Goal: Task Accomplishment & Management: Manage account settings

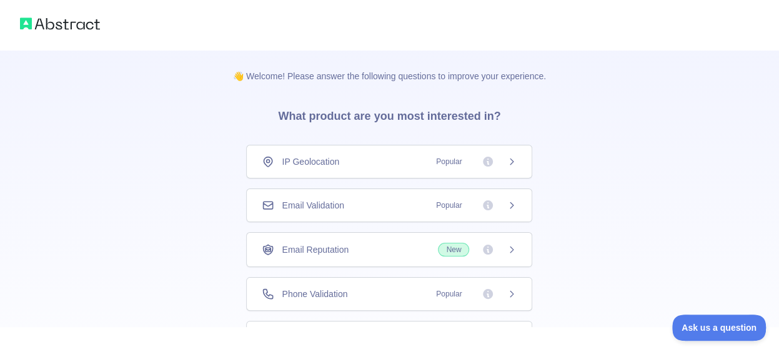
click at [507, 166] on icon at bounding box center [512, 162] width 10 height 10
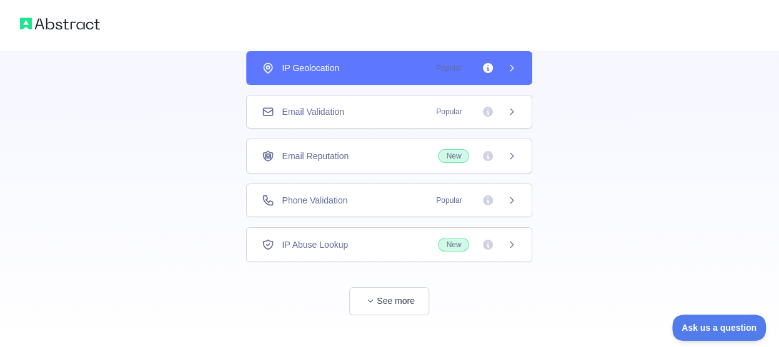
scroll to position [109, 0]
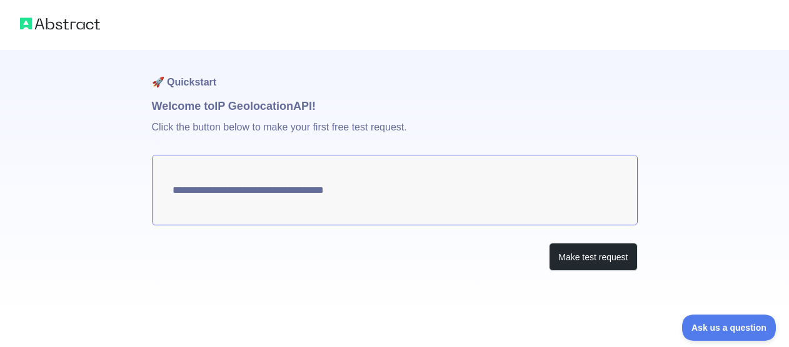
type textarea "**********"
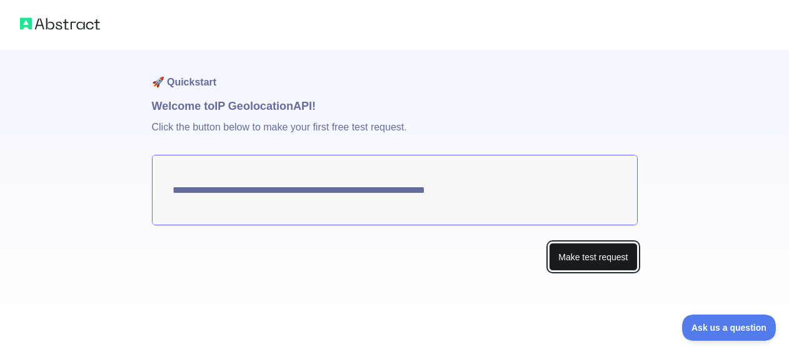
click at [586, 261] on button "Make test request" at bounding box center [593, 257] width 88 height 28
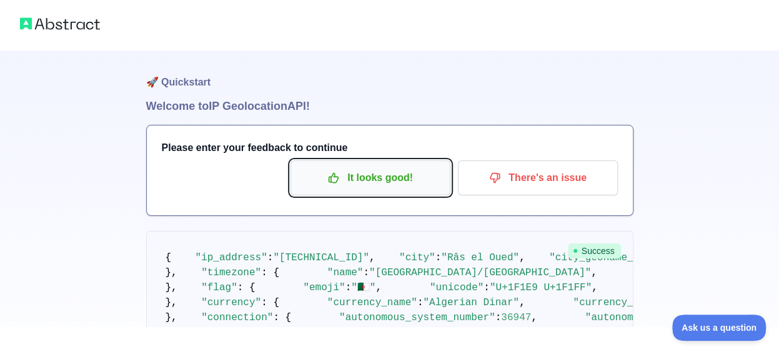
click at [344, 185] on p "It looks good!" at bounding box center [370, 177] width 141 height 21
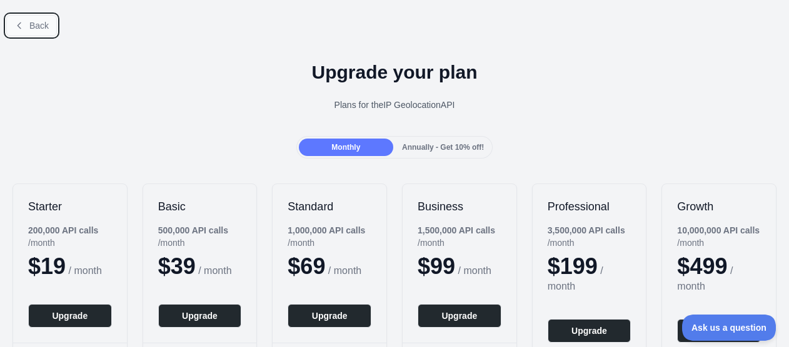
click at [46, 27] on span "Back" at bounding box center [38, 26] width 19 height 10
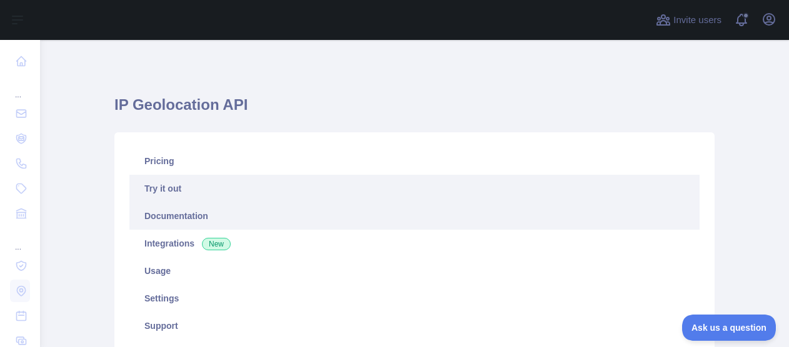
click at [189, 211] on link "Documentation" at bounding box center [414, 215] width 570 height 27
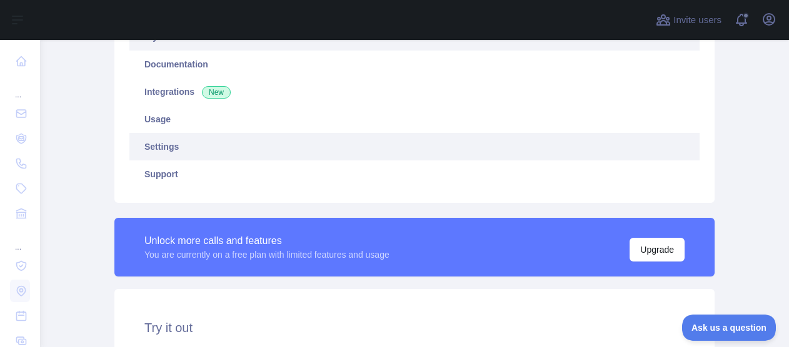
scroll to position [125, 0]
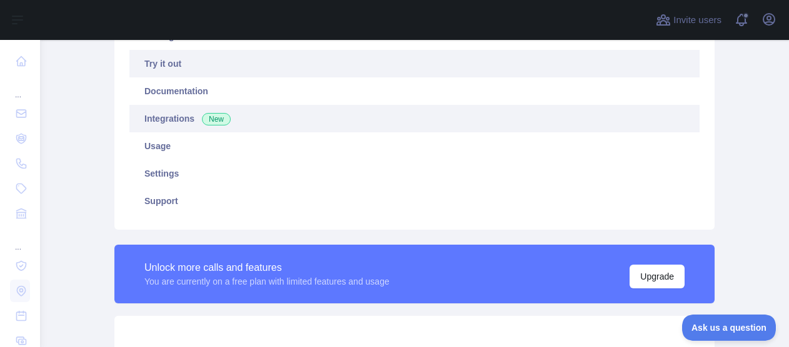
click at [202, 121] on span "New" at bounding box center [216, 119] width 29 height 12
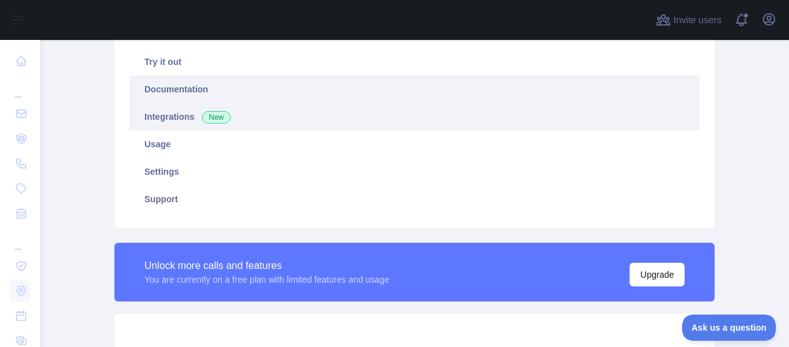
scroll to position [31, 0]
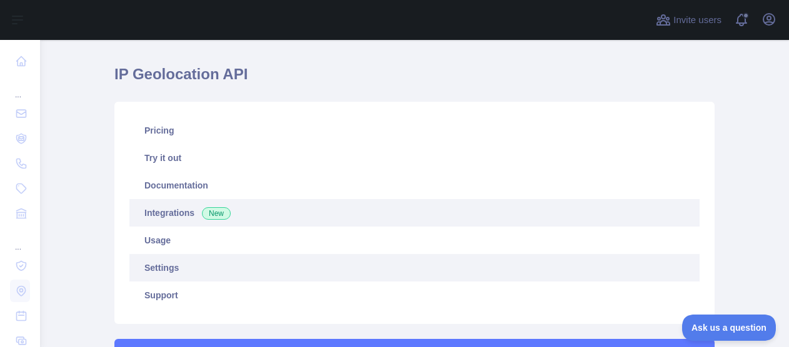
click at [169, 266] on link "Settings" at bounding box center [414, 267] width 570 height 27
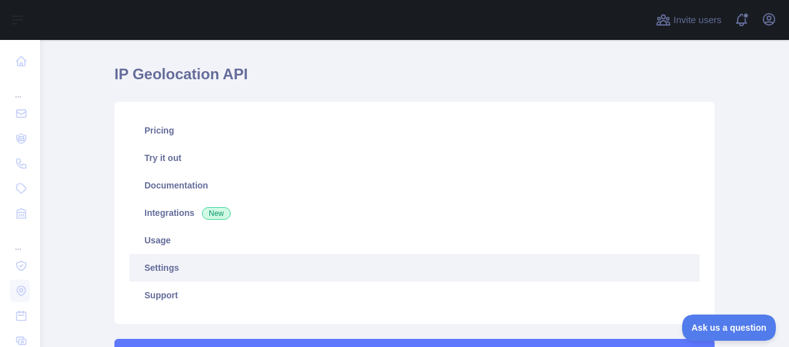
click at [169, 266] on link "Settings" at bounding box center [414, 267] width 570 height 27
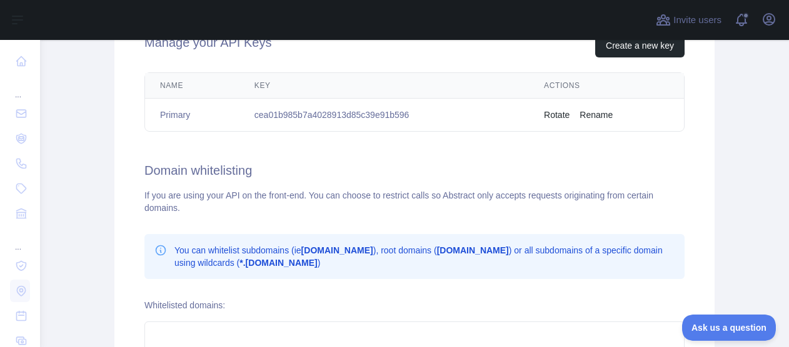
scroll to position [375, 0]
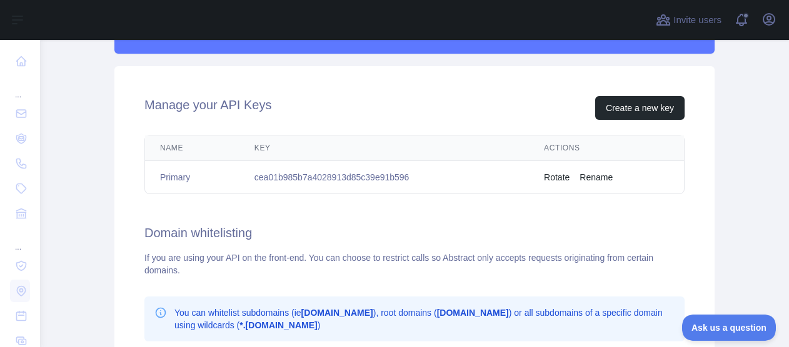
click at [554, 178] on button "Rotate" at bounding box center [557, 177] width 26 height 12
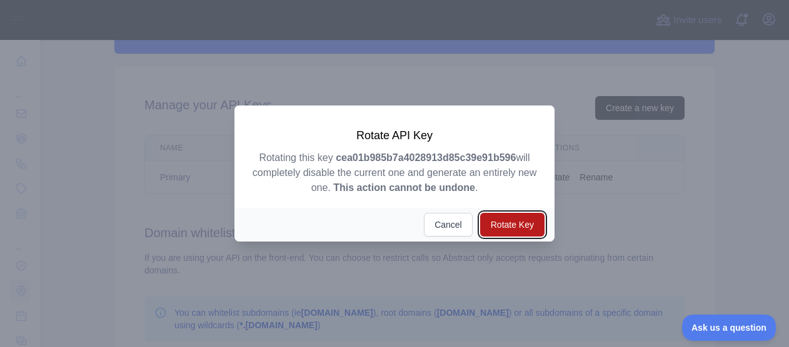
click at [506, 225] on button "Rotate Key" at bounding box center [512, 225] width 64 height 24
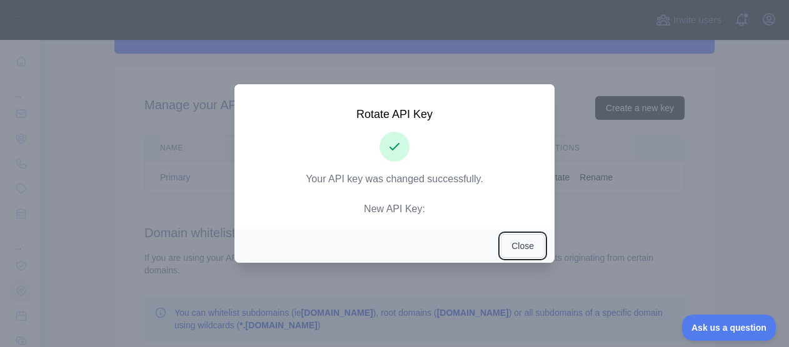
click at [535, 242] on button "Close" at bounding box center [523, 246] width 44 height 24
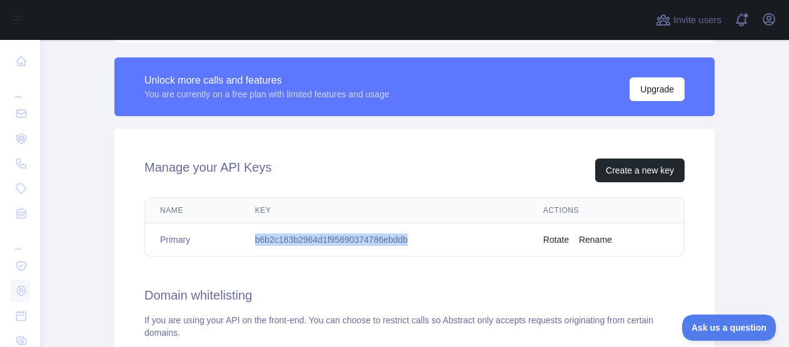
drag, startPoint x: 405, startPoint y: 237, endPoint x: 247, endPoint y: 238, distance: 158.1
click at [247, 238] on td "b6b2c183b2964d1f95690374786ebddb" at bounding box center [384, 240] width 288 height 33
copy td "b6b2c183b2964d1f95690374786ebddb"
